Goal: Navigation & Orientation: Find specific page/section

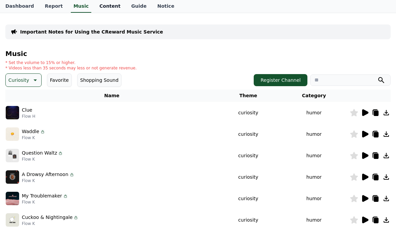
click at [94, 6] on link "Content" at bounding box center [110, 6] width 32 height 13
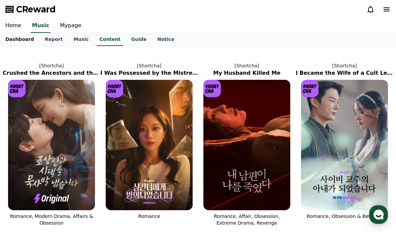
click at [18, 45] on link "Dashboard" at bounding box center [19, 39] width 39 height 13
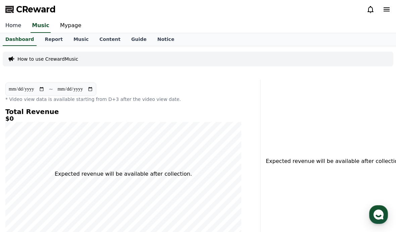
click at [14, 24] on link "Home" at bounding box center [13, 26] width 26 height 14
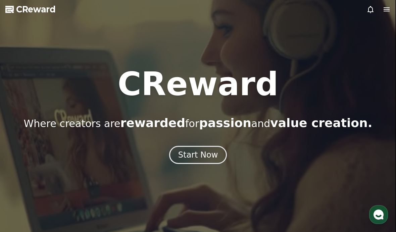
click at [386, 12] on icon at bounding box center [386, 9] width 8 height 8
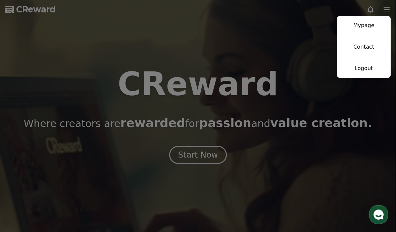
click at [32, 52] on button "close" at bounding box center [198, 116] width 396 height 232
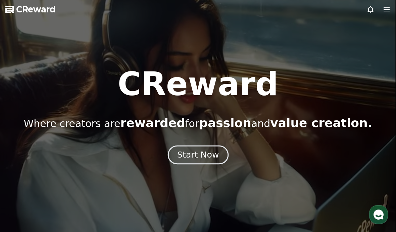
click at [188, 151] on div "Start Now" at bounding box center [198, 154] width 42 height 11
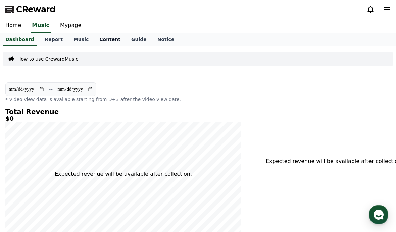
click at [100, 39] on link "Content" at bounding box center [110, 39] width 32 height 13
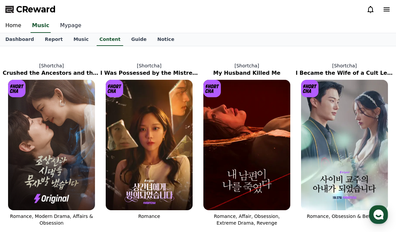
click at [62, 27] on link "Mypage" at bounding box center [71, 26] width 32 height 14
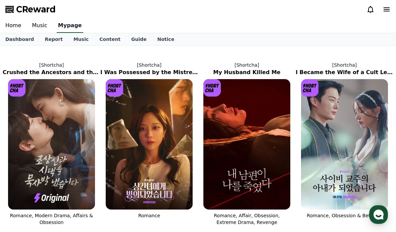
select select "**********"
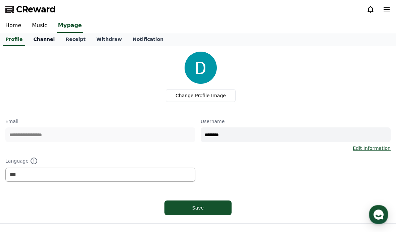
click at [33, 38] on link "Channel" at bounding box center [44, 39] width 32 height 13
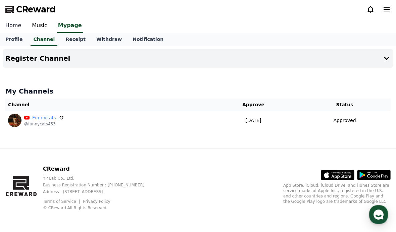
click at [17, 28] on link "Home" at bounding box center [13, 26] width 26 height 14
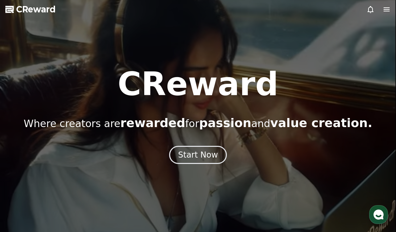
click at [388, 13] on icon at bounding box center [386, 9] width 8 height 8
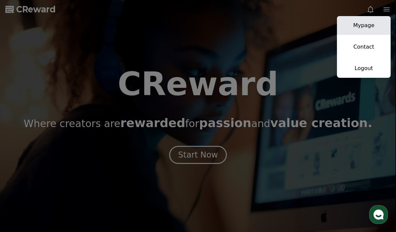
click at [371, 25] on link "Mypage" at bounding box center [364, 25] width 54 height 19
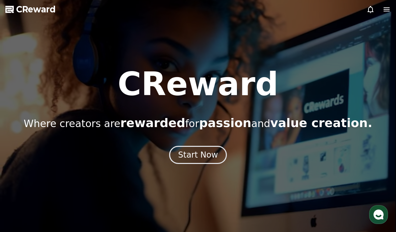
select select "**********"
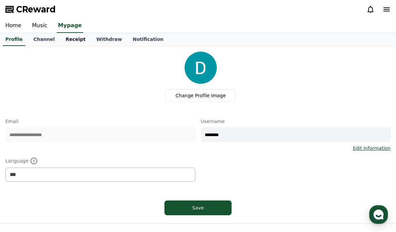
click at [71, 42] on link "Receipt" at bounding box center [75, 39] width 31 height 13
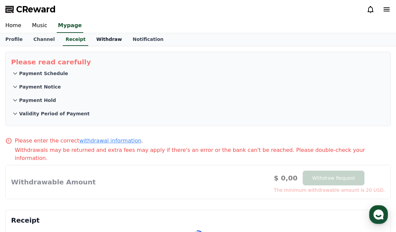
click at [95, 39] on link "Withdraw" at bounding box center [109, 39] width 36 height 13
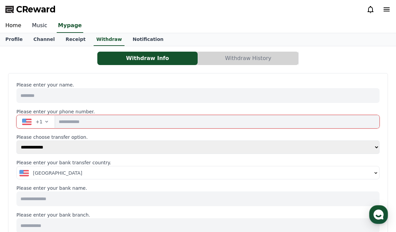
click at [35, 27] on link "Music" at bounding box center [39, 26] width 26 height 14
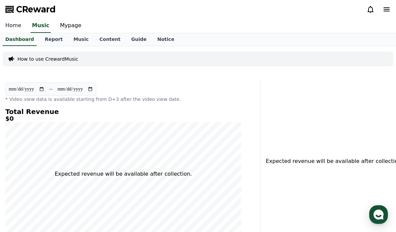
click at [18, 29] on link "Home" at bounding box center [13, 26] width 26 height 14
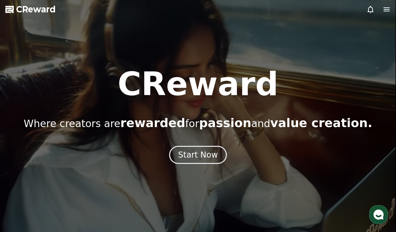
click at [386, 9] on icon at bounding box center [386, 9] width 6 height 4
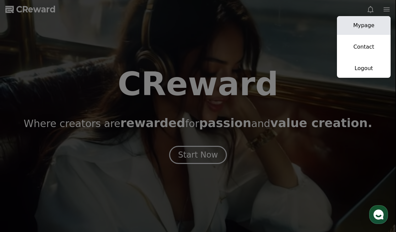
click at [370, 25] on link "Mypage" at bounding box center [364, 25] width 54 height 19
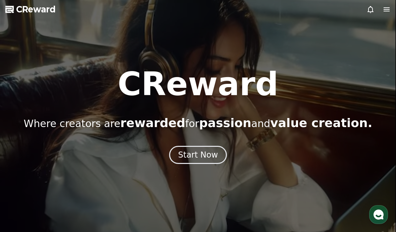
select select "**********"
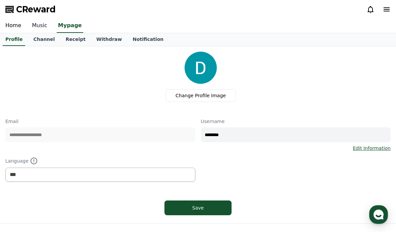
click at [35, 28] on link "Music" at bounding box center [39, 26] width 26 height 14
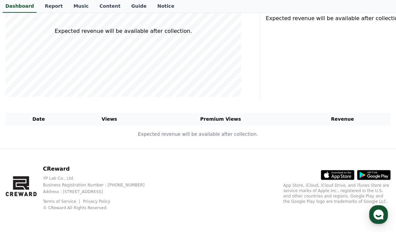
scroll to position [143, 0]
